Goal: Task Accomplishment & Management: Manage account settings

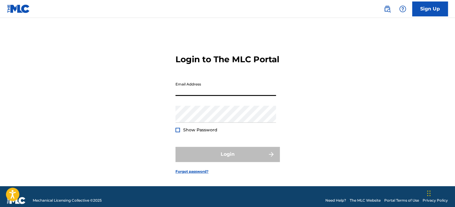
type input "[EMAIL_ADDRESS][DOMAIN_NAME]"
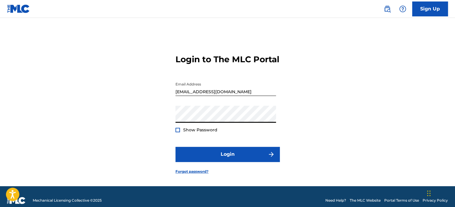
click at [179, 132] on div at bounding box center [177, 130] width 4 height 4
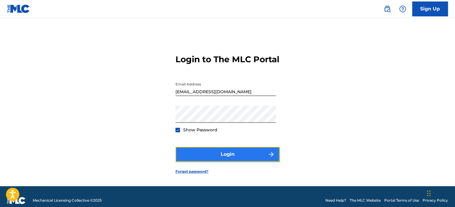
click at [227, 161] on button "Login" at bounding box center [227, 154] width 104 height 15
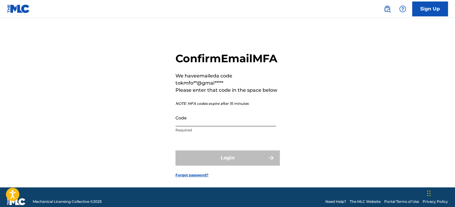
click at [186, 126] on input "Code" at bounding box center [225, 117] width 101 height 17
paste input "110702"
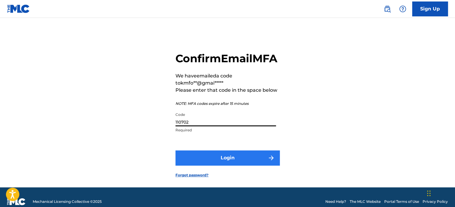
type input "110702"
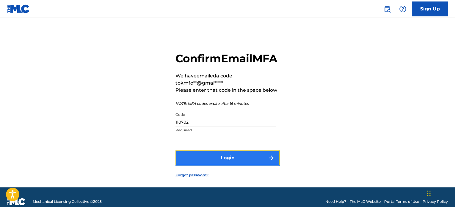
click at [227, 165] on button "Login" at bounding box center [227, 157] width 104 height 15
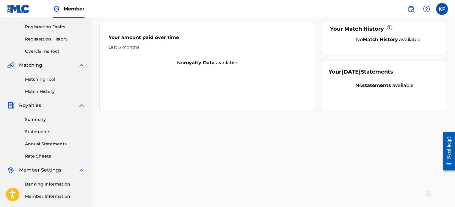
scroll to position [98, 0]
click at [37, 121] on link "Summary" at bounding box center [55, 119] width 60 height 6
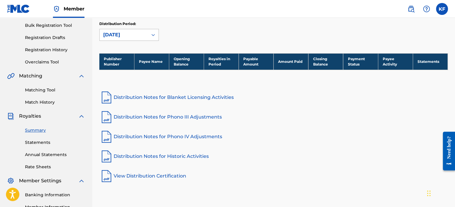
scroll to position [73, 0]
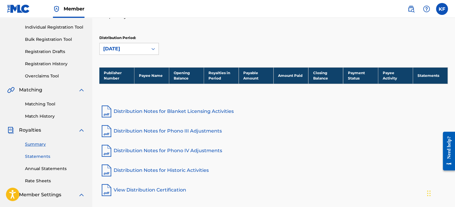
click at [40, 155] on link "Statements" at bounding box center [55, 156] width 60 height 6
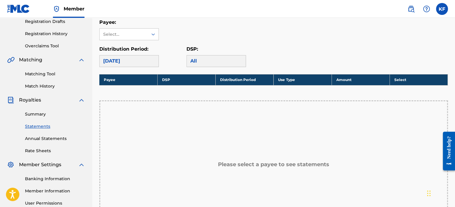
scroll to position [106, 0]
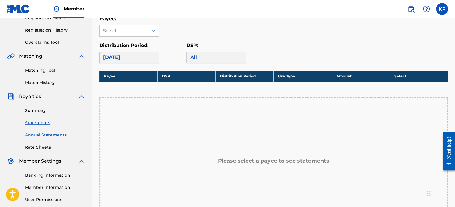
click at [46, 135] on link "Annual Statements" at bounding box center [55, 135] width 60 height 6
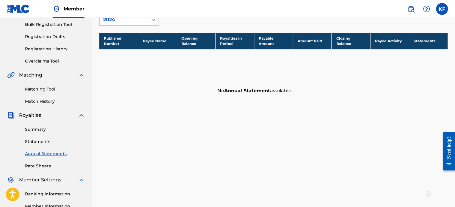
scroll to position [89, 0]
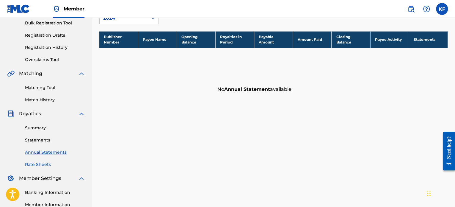
click at [40, 165] on link "Rate Sheets" at bounding box center [55, 164] width 60 height 6
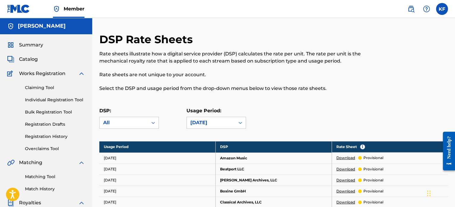
click at [34, 48] on div "Summary Catalog Works Registration Claiming Tool Individual Registration Tool B…" at bounding box center [46, 187] width 92 height 306
click at [29, 44] on span "Summary" at bounding box center [31, 44] width 24 height 7
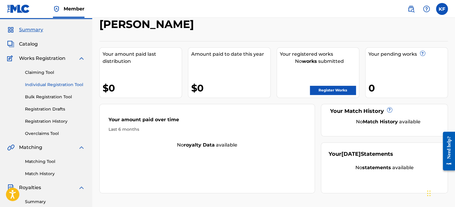
scroll to position [15, 0]
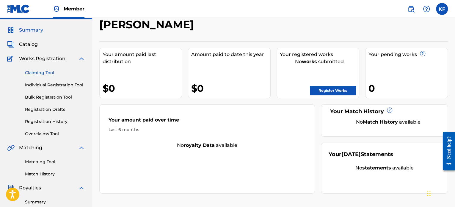
click at [52, 72] on link "Claiming Tool" at bounding box center [55, 73] width 60 height 6
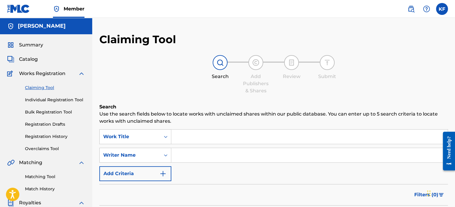
click at [38, 59] on div "Catalog" at bounding box center [46, 59] width 78 height 7
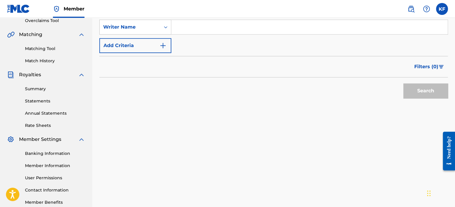
scroll to position [162, 0]
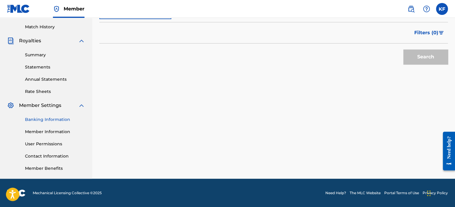
click at [56, 119] on link "Banking Information" at bounding box center [55, 119] width 60 height 6
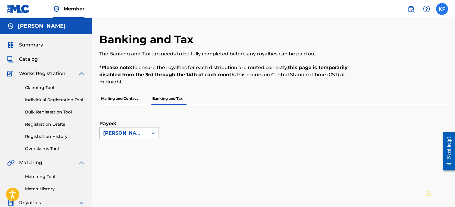
click at [439, 14] on label at bounding box center [442, 9] width 12 height 12
click at [442, 9] on input "KF [PERSON_NAME] [EMAIL_ADDRESS][DOMAIN_NAME] Notification Preferences Profile …" at bounding box center [442, 9] width 0 height 0
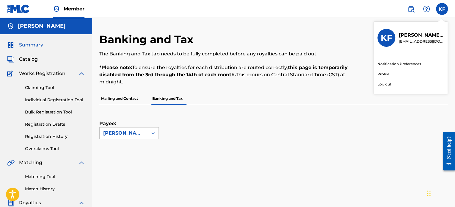
click at [34, 41] on span "Summary" at bounding box center [31, 44] width 24 height 7
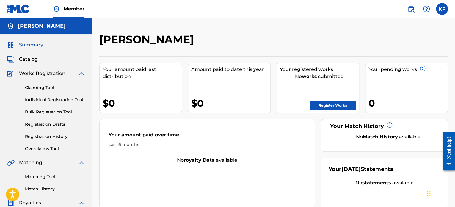
drag, startPoint x: 334, startPoint y: 1, endPoint x: 347, endPoint y: 19, distance: 22.8
click at [347, 19] on div "[PERSON_NAME] Your amount paid last distribution $0 Amount paid to date this ye…" at bounding box center [273, 179] width 363 height 322
click at [445, 15] on div "KF KF [PERSON_NAME] [EMAIL_ADDRESS][DOMAIN_NAME] Notification Preferences Profi…" at bounding box center [424, 9] width 46 height 12
click at [442, 10] on label at bounding box center [442, 9] width 12 height 12
click at [442, 9] on input "KF [PERSON_NAME] [EMAIL_ADDRESS][DOMAIN_NAME] Notification Preferences Profile …" at bounding box center [442, 9] width 0 height 0
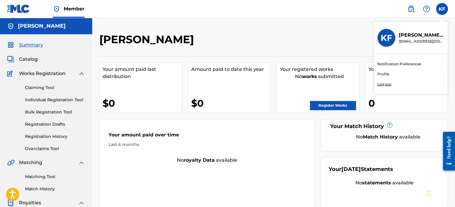
click at [389, 83] on p "Log out" at bounding box center [384, 83] width 14 height 5
click at [442, 9] on input "KF [PERSON_NAME] [EMAIL_ADDRESS][DOMAIN_NAME] Notification Preferences Profile …" at bounding box center [442, 9] width 0 height 0
